Goal: Transaction & Acquisition: Book appointment/travel/reservation

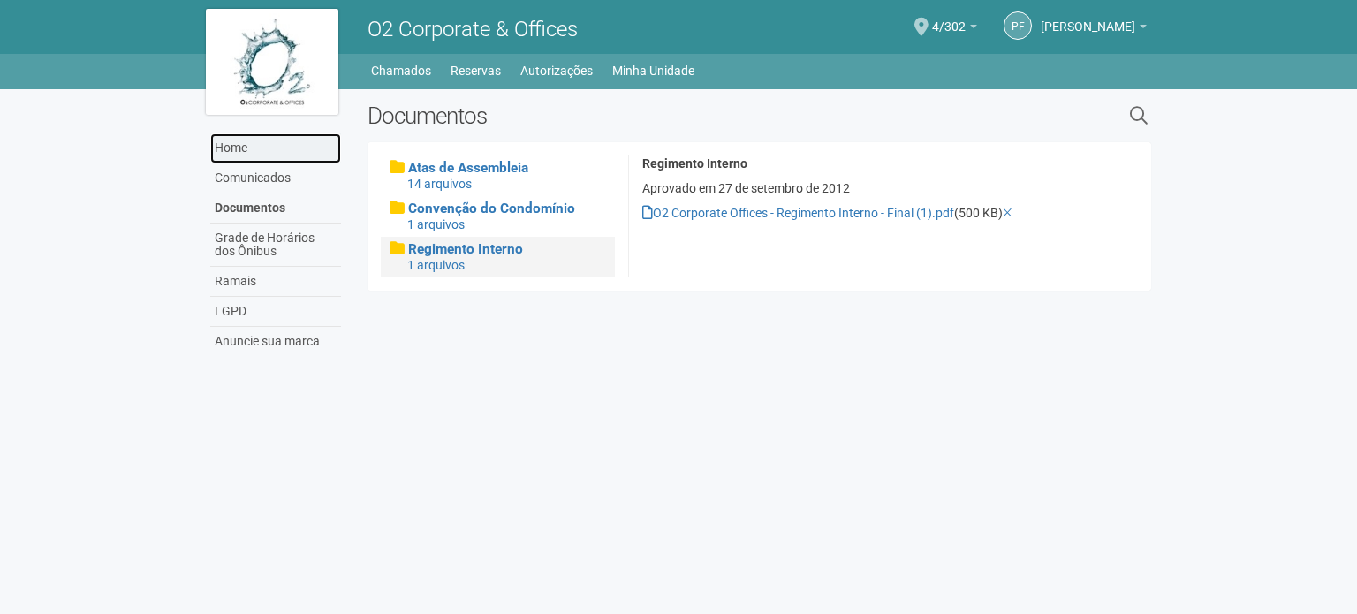
click at [245, 140] on link "Home" at bounding box center [275, 148] width 131 height 30
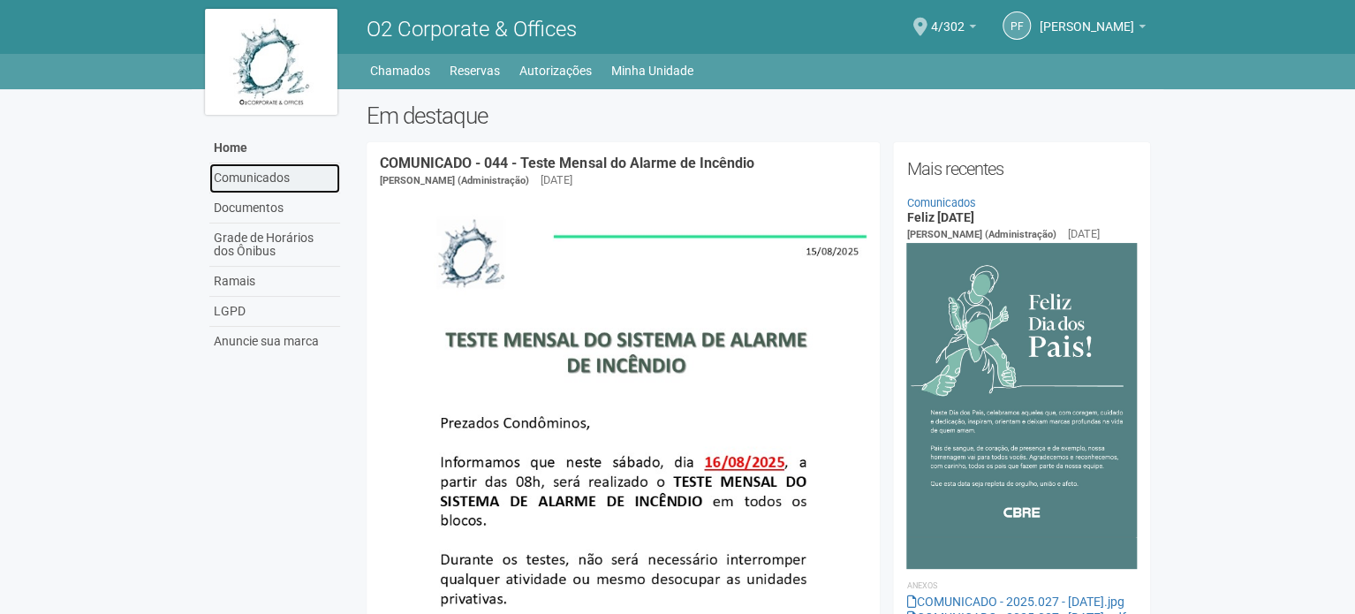
click at [258, 172] on link "Comunicados" at bounding box center [274, 178] width 131 height 30
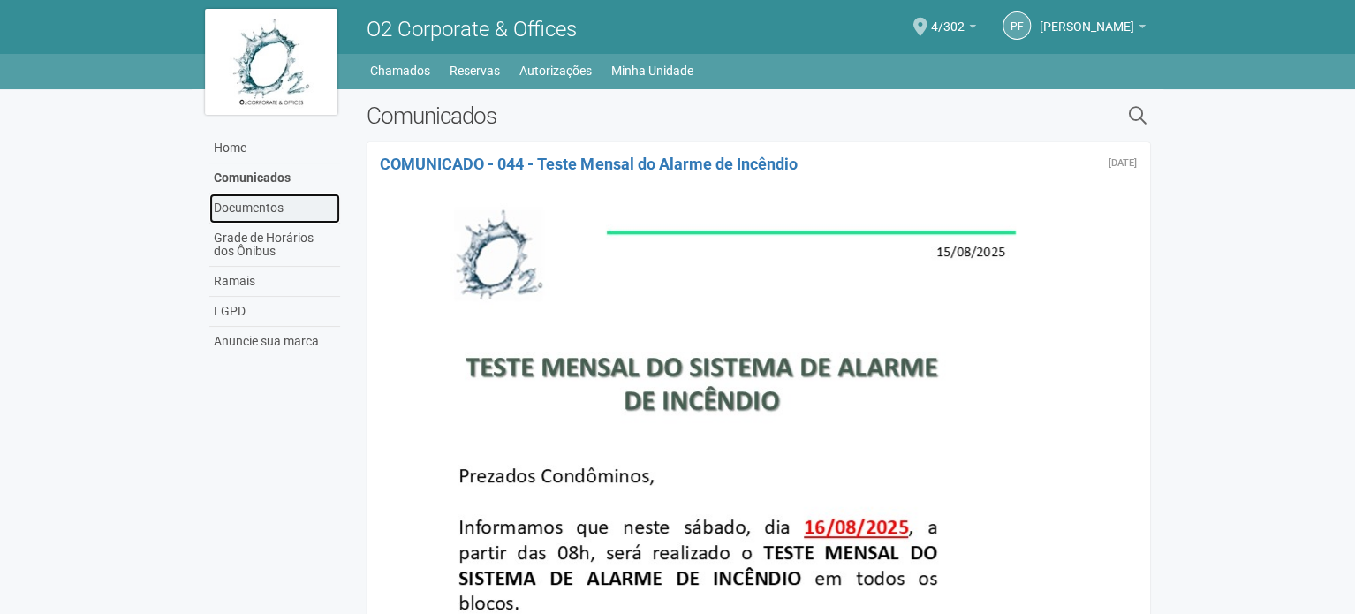
click at [265, 209] on link "Documentos" at bounding box center [274, 208] width 131 height 30
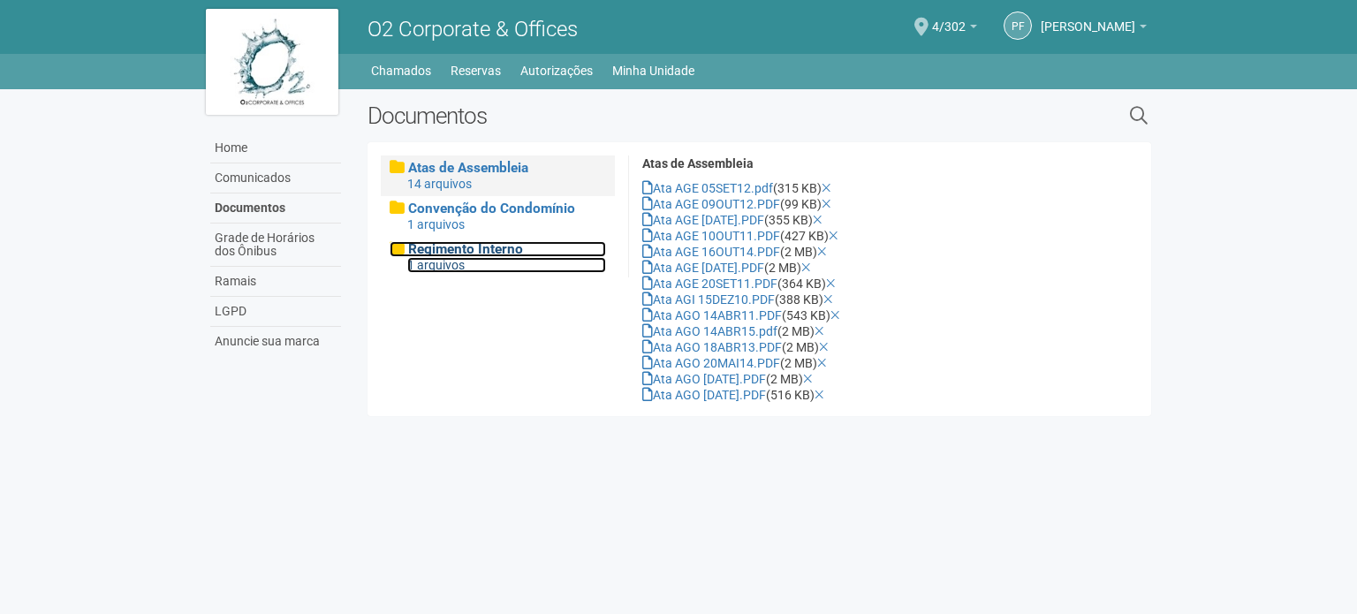
click at [473, 250] on span "Regimento Interno" at bounding box center [465, 249] width 115 height 16
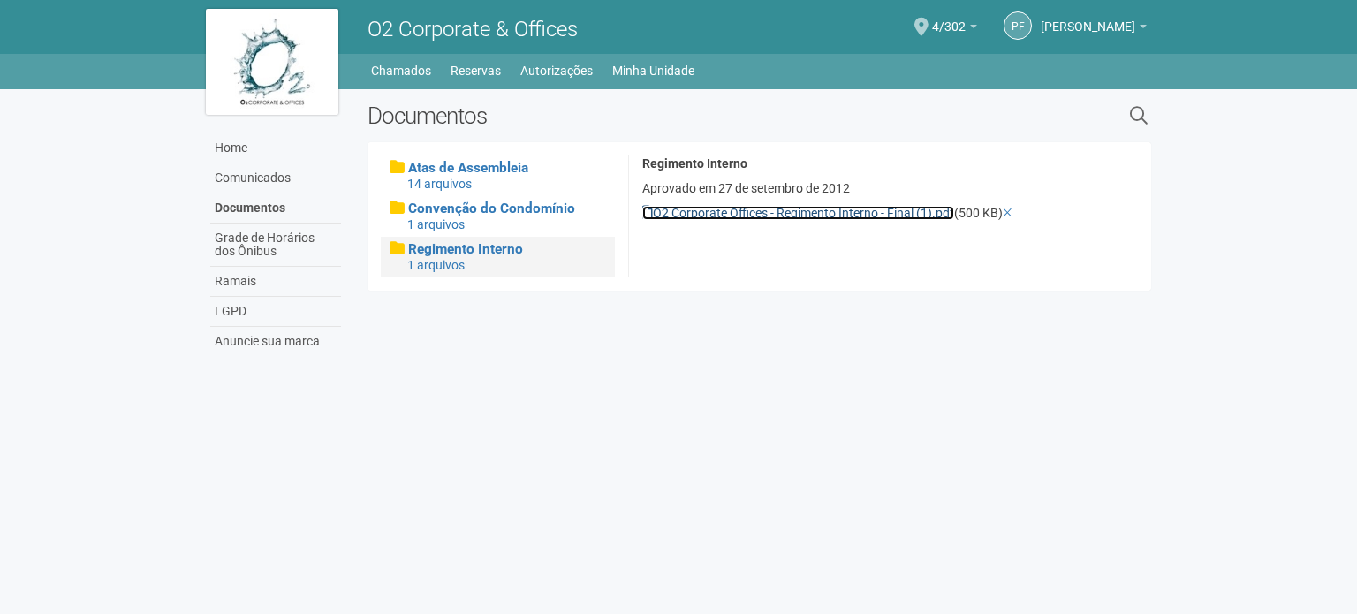
click at [710, 215] on link "O2 Corporate Offices - Regimento Interno - Final (1).pdf" at bounding box center [798, 213] width 312 height 14
click at [809, 209] on link "O2 Corporate Offices - Regimento Interno - Final (1).pdf" at bounding box center [798, 213] width 312 height 14
drag, startPoint x: 1254, startPoint y: 228, endPoint x: 1237, endPoint y: 230, distance: 17.8
click at [1254, 228] on body "Aguarde... O2 Corporate & Offices PF PRISCILLA FREITAS PRISCILLA FREITAS contas…" at bounding box center [678, 307] width 1357 height 614
click at [764, 215] on link "O2 Corporate Offices - Regimento Interno - Final (1).pdf" at bounding box center [798, 213] width 312 height 14
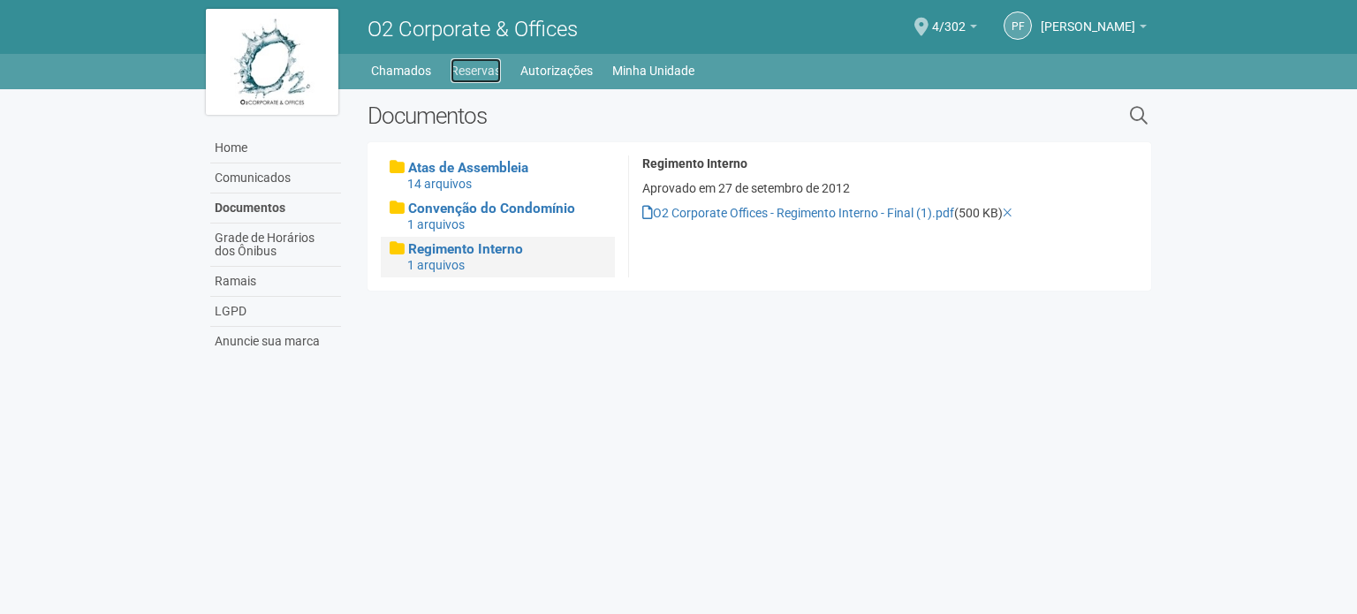
click at [466, 77] on link "Reservas" at bounding box center [476, 70] width 50 height 25
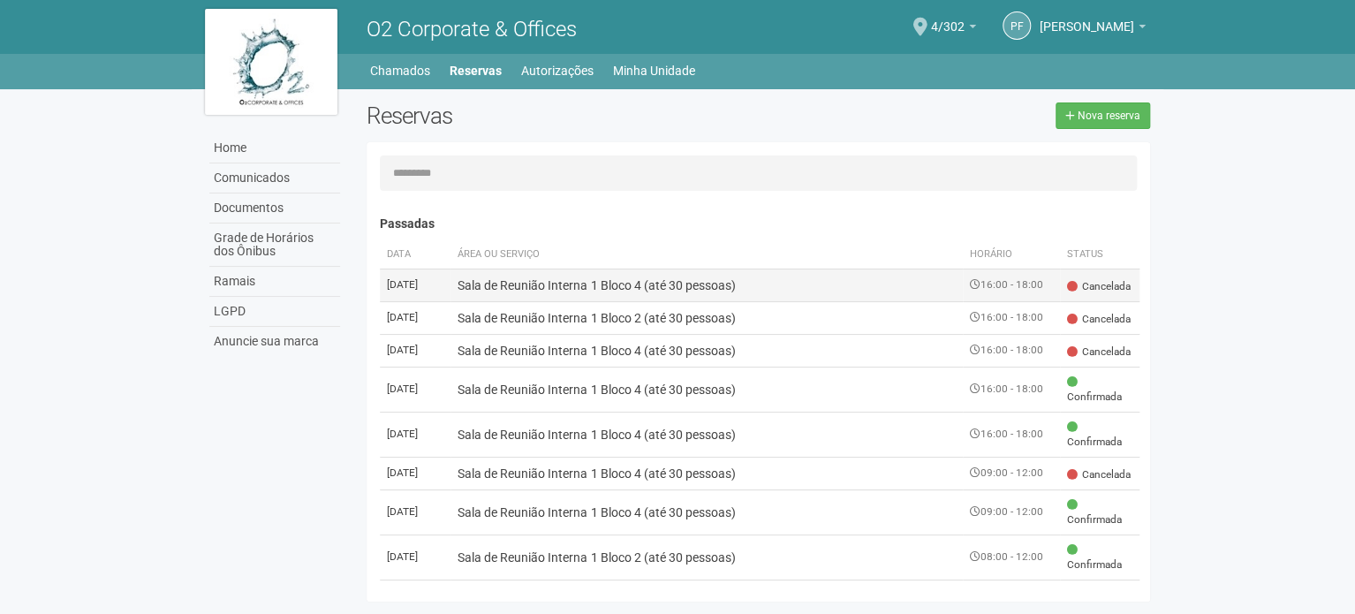
click at [527, 284] on td "Sala de Reunião Interna 1 Bloco 4 (até 30 pessoas)" at bounding box center [707, 285] width 512 height 33
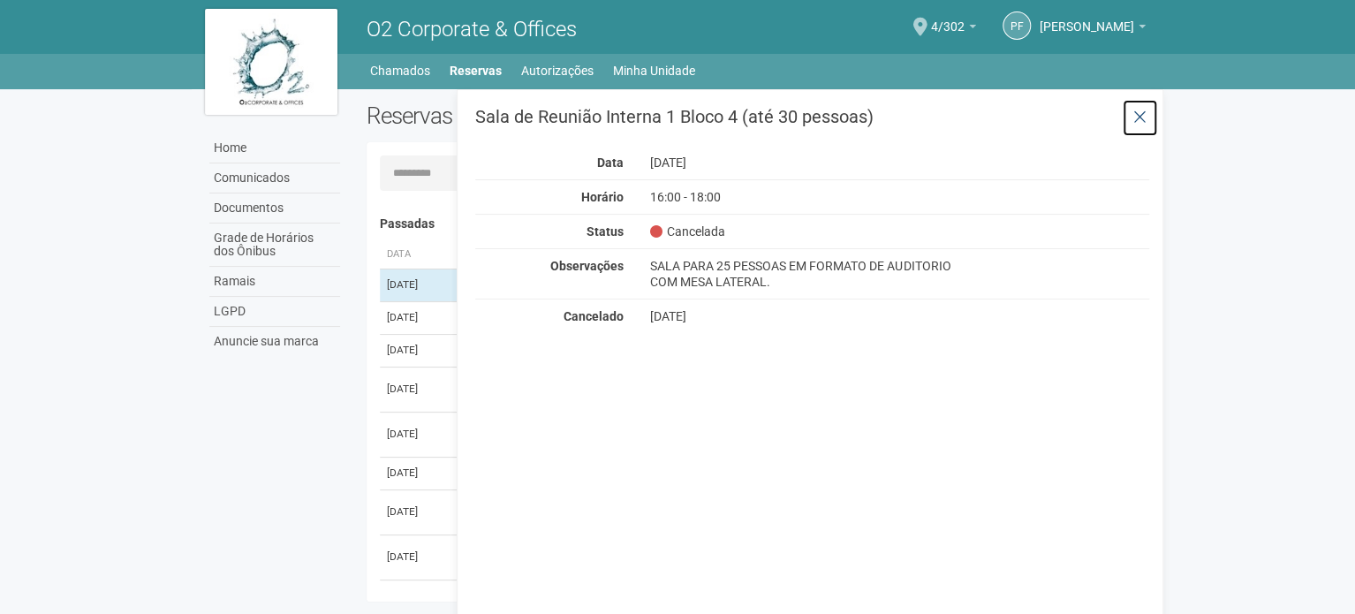
click at [1143, 103] on button at bounding box center [1140, 118] width 36 height 38
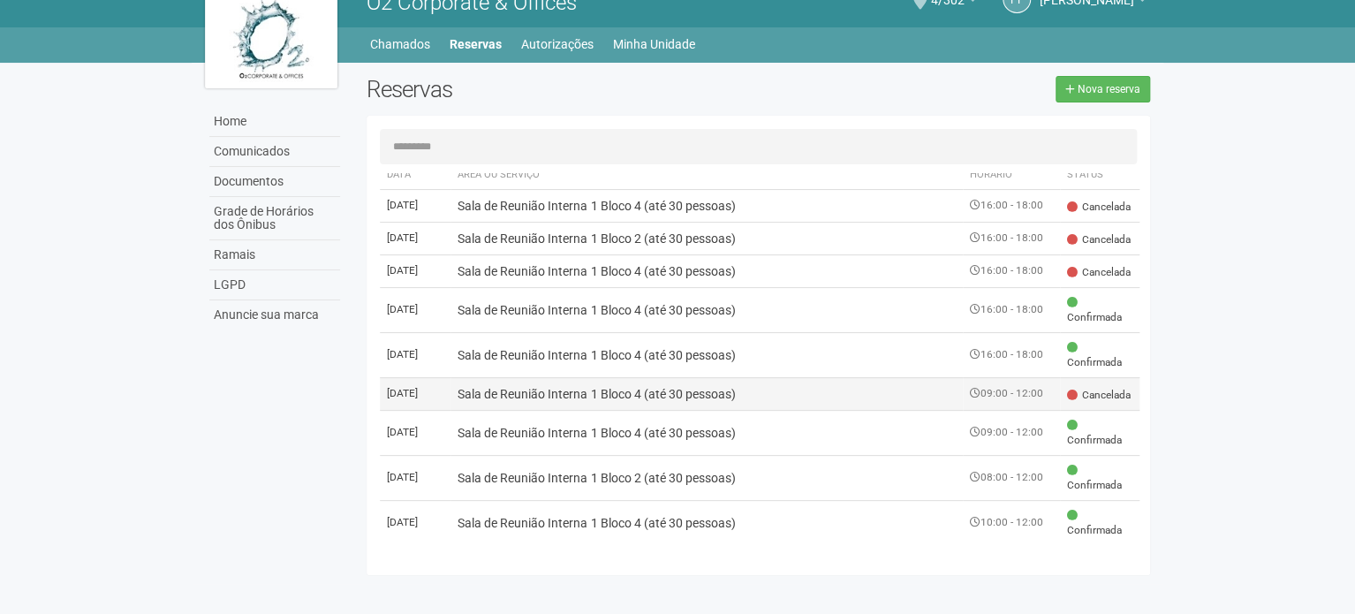
scroll to position [27, 0]
click at [1081, 78] on link "Nova reserva" at bounding box center [1103, 88] width 95 height 27
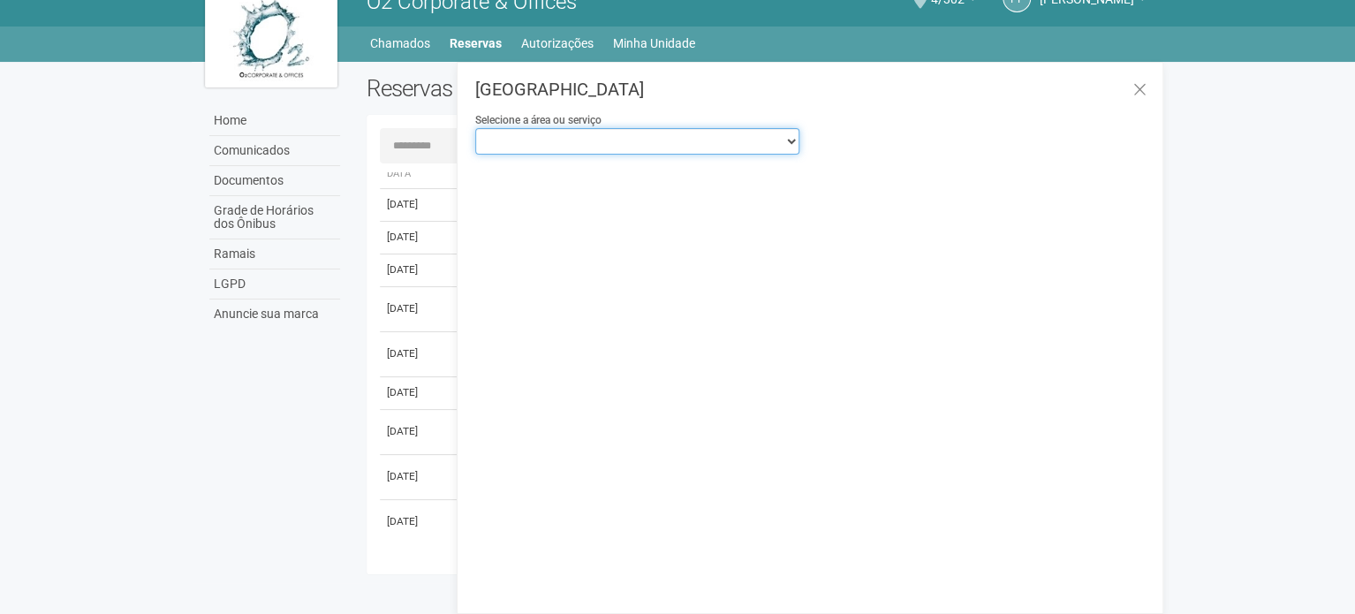
click at [732, 140] on select "**********" at bounding box center [637, 141] width 324 height 27
select select "**********"
click at [475, 128] on select "**********" at bounding box center [637, 141] width 324 height 27
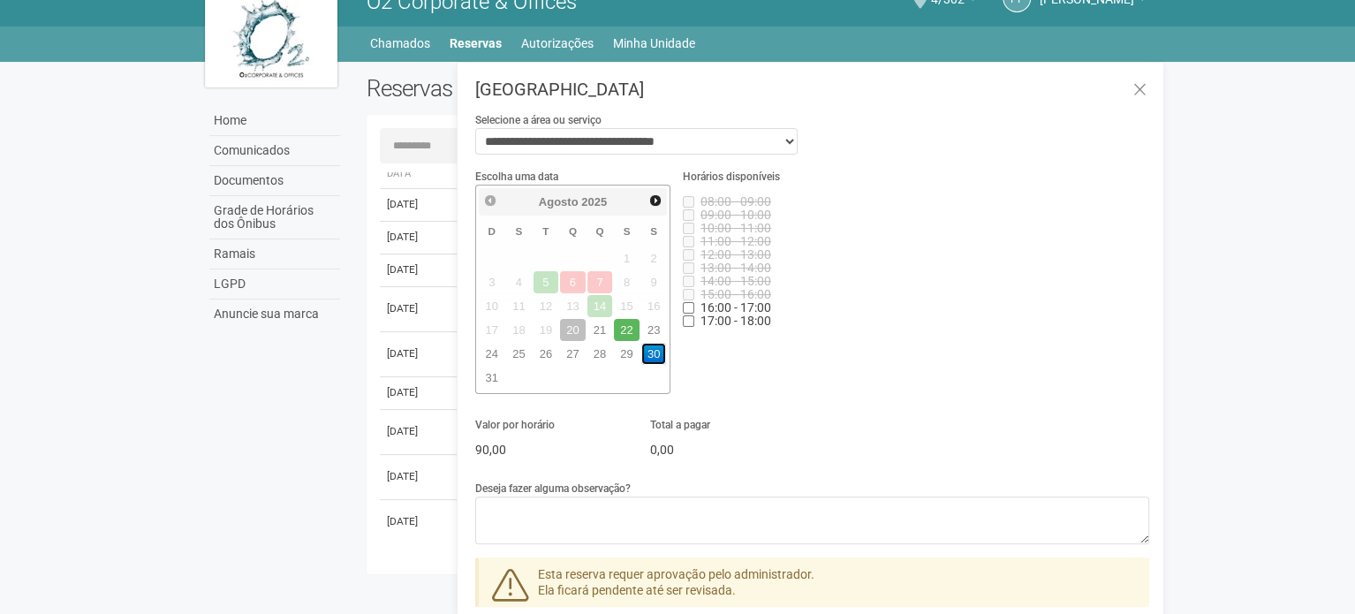
click at [654, 350] on link "30" at bounding box center [654, 354] width 26 height 22
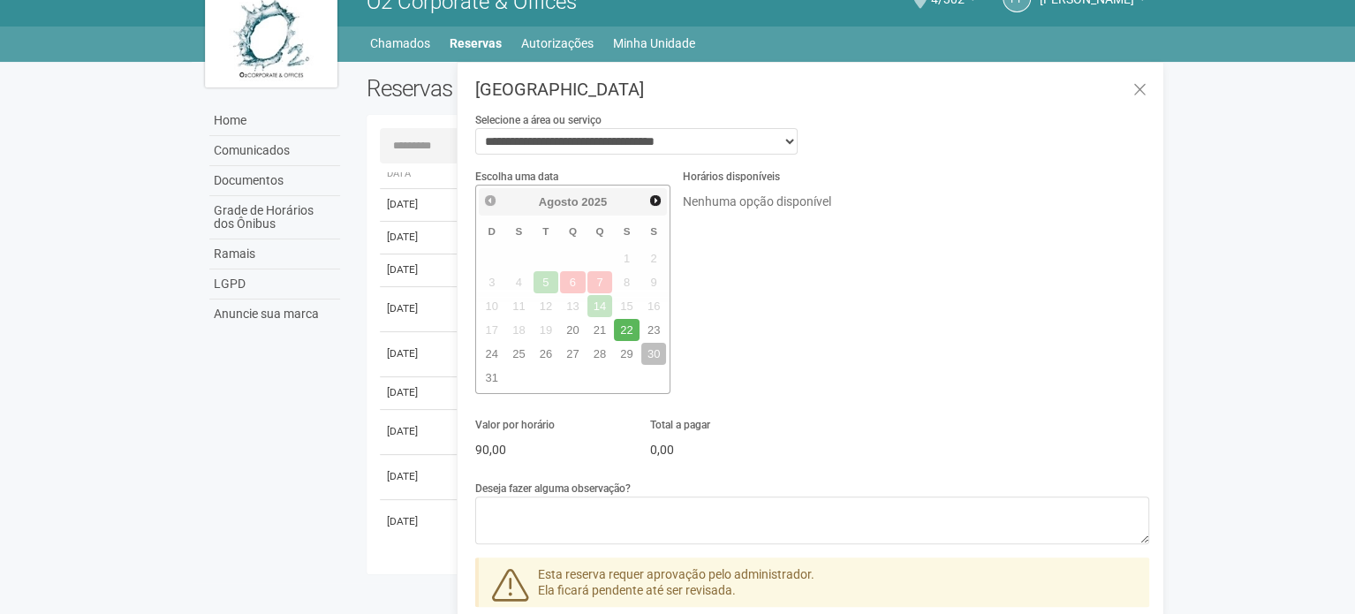
click at [813, 195] on p "Nenhuma opção disponível" at bounding box center [815, 201] width 265 height 16
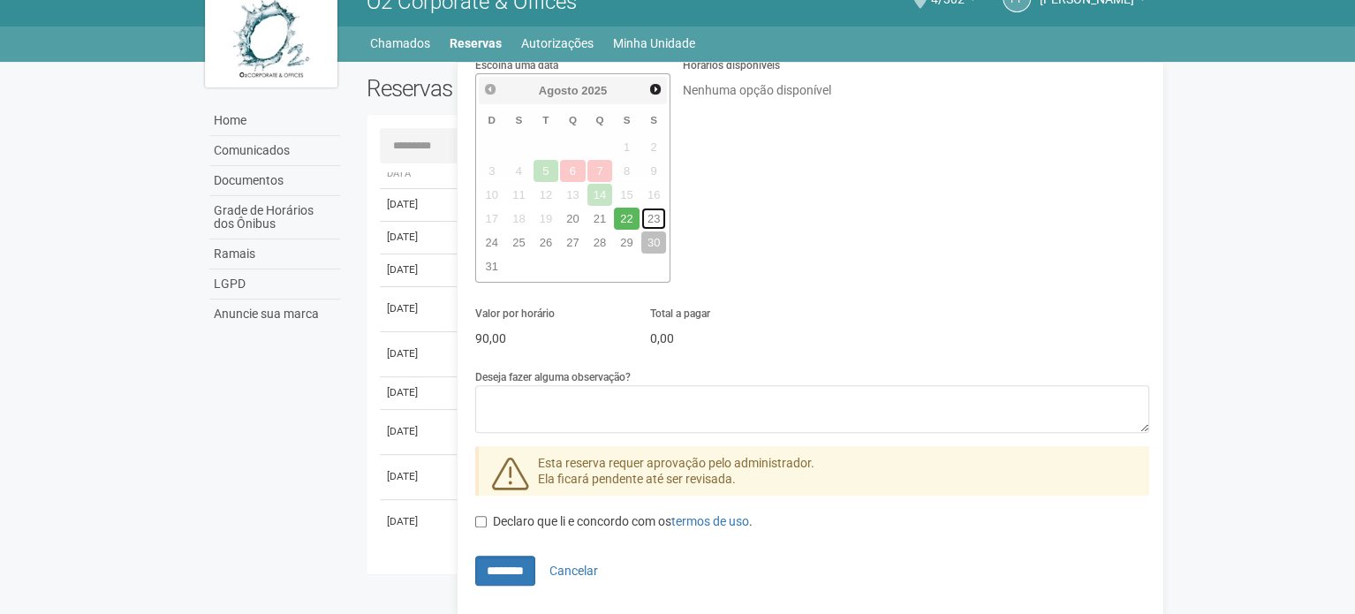
click at [660, 216] on link "23" at bounding box center [654, 219] width 26 height 22
click at [754, 83] on p "Nenhuma opção disponível" at bounding box center [815, 90] width 265 height 16
click at [587, 210] on td "21" at bounding box center [600, 219] width 27 height 24
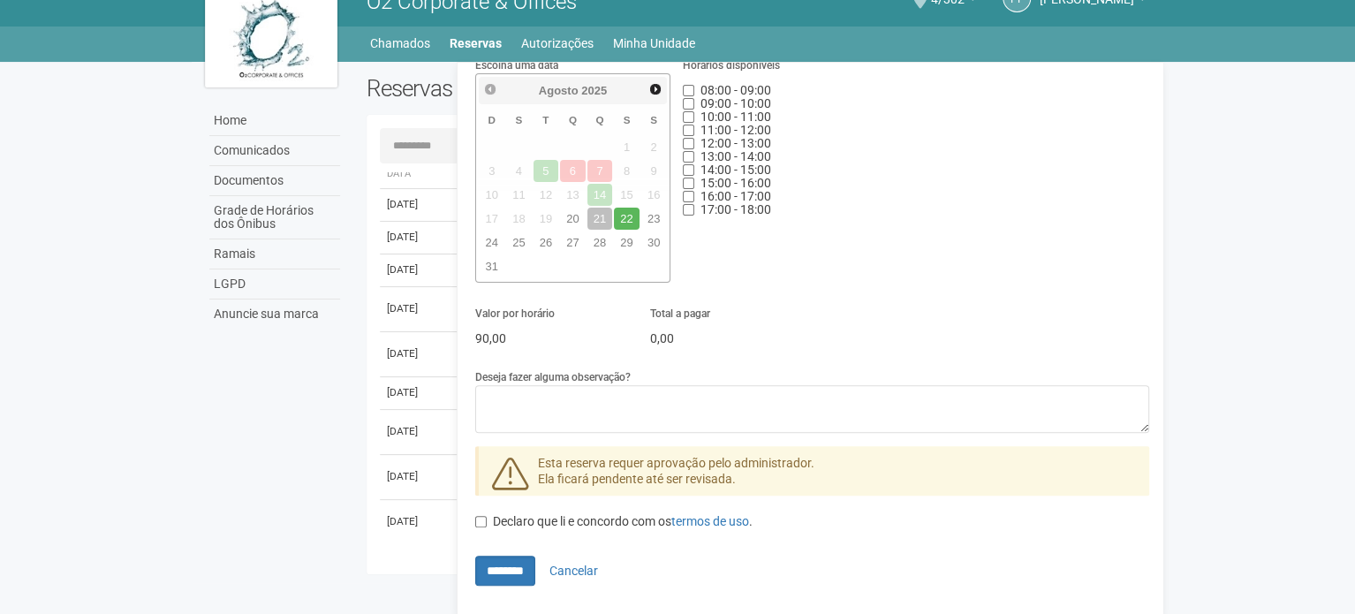
scroll to position [23, 0]
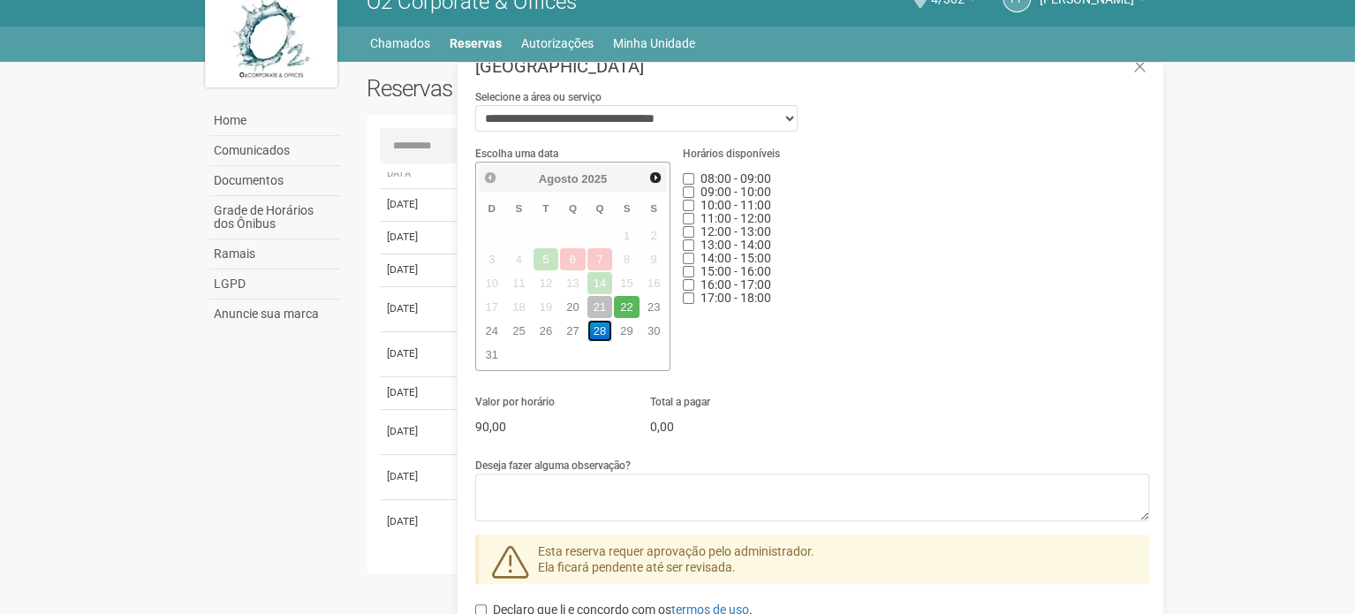
click at [602, 331] on link "28" at bounding box center [600, 331] width 26 height 22
click at [568, 332] on link "27" at bounding box center [573, 331] width 26 height 22
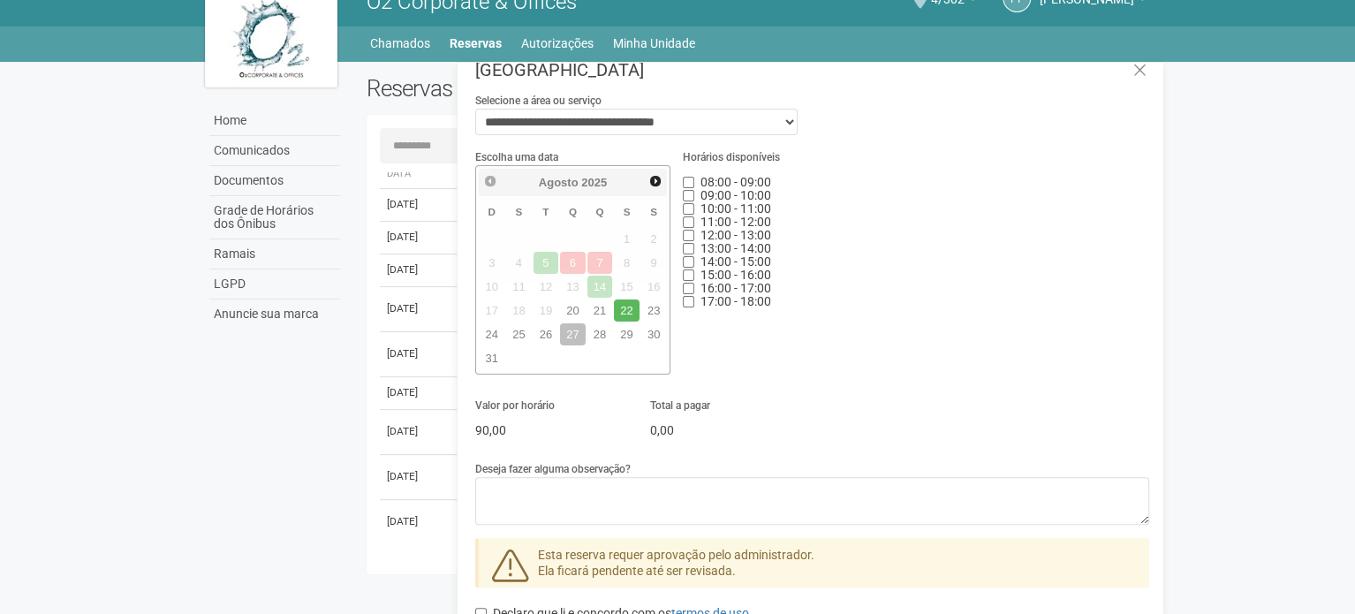
scroll to position [0, 0]
